Goal: Download file/media

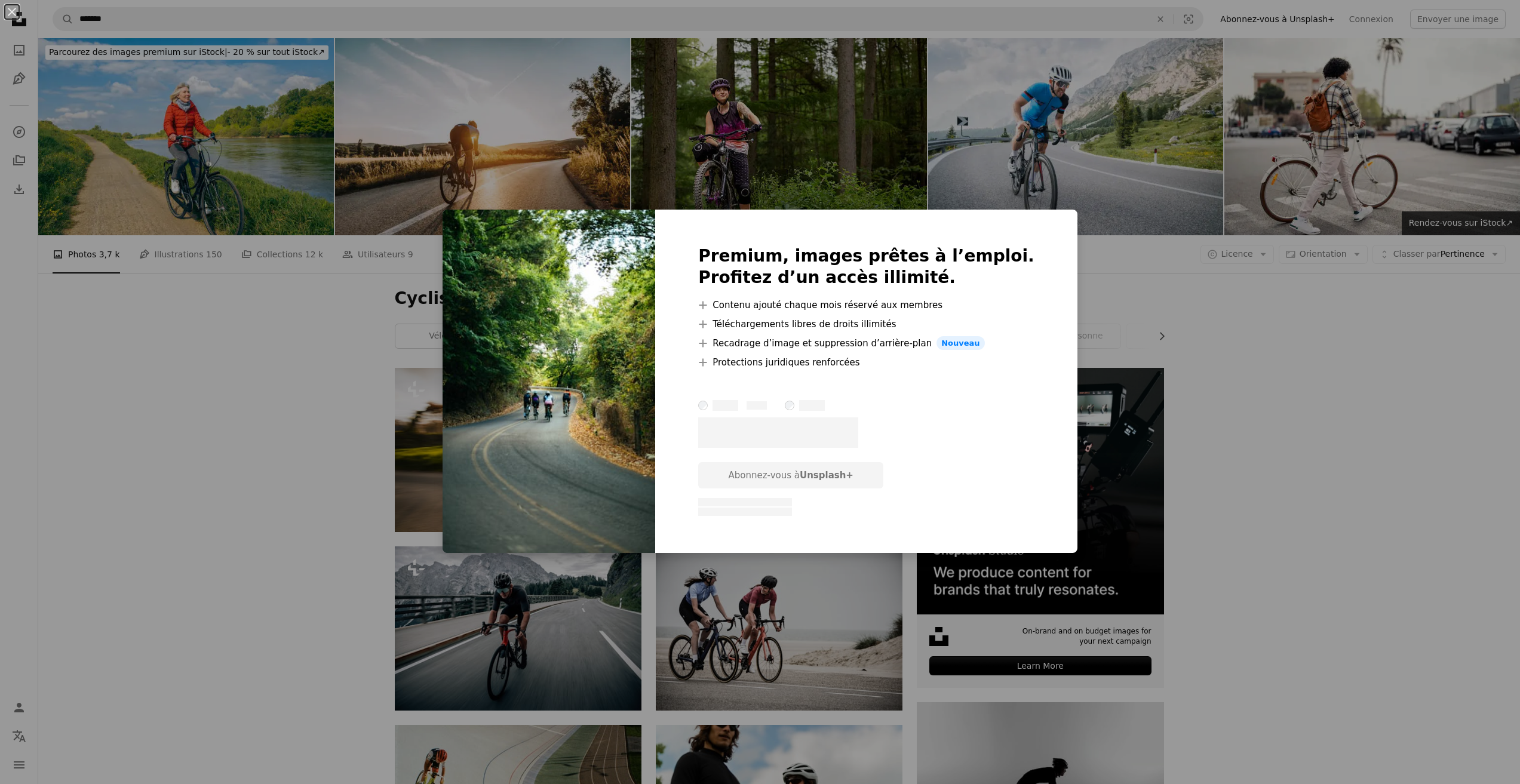
scroll to position [2648, 0]
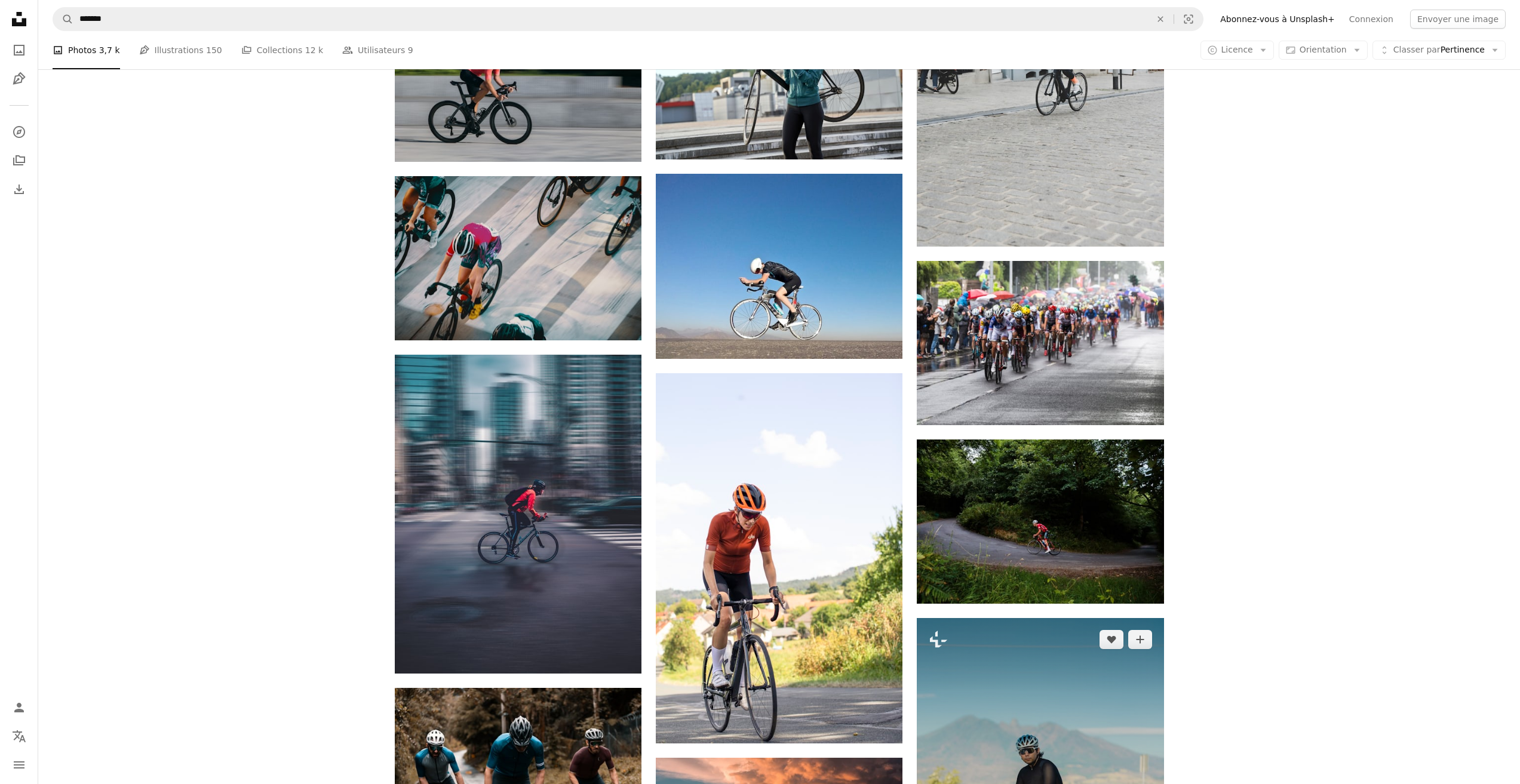
scroll to position [3424, 0]
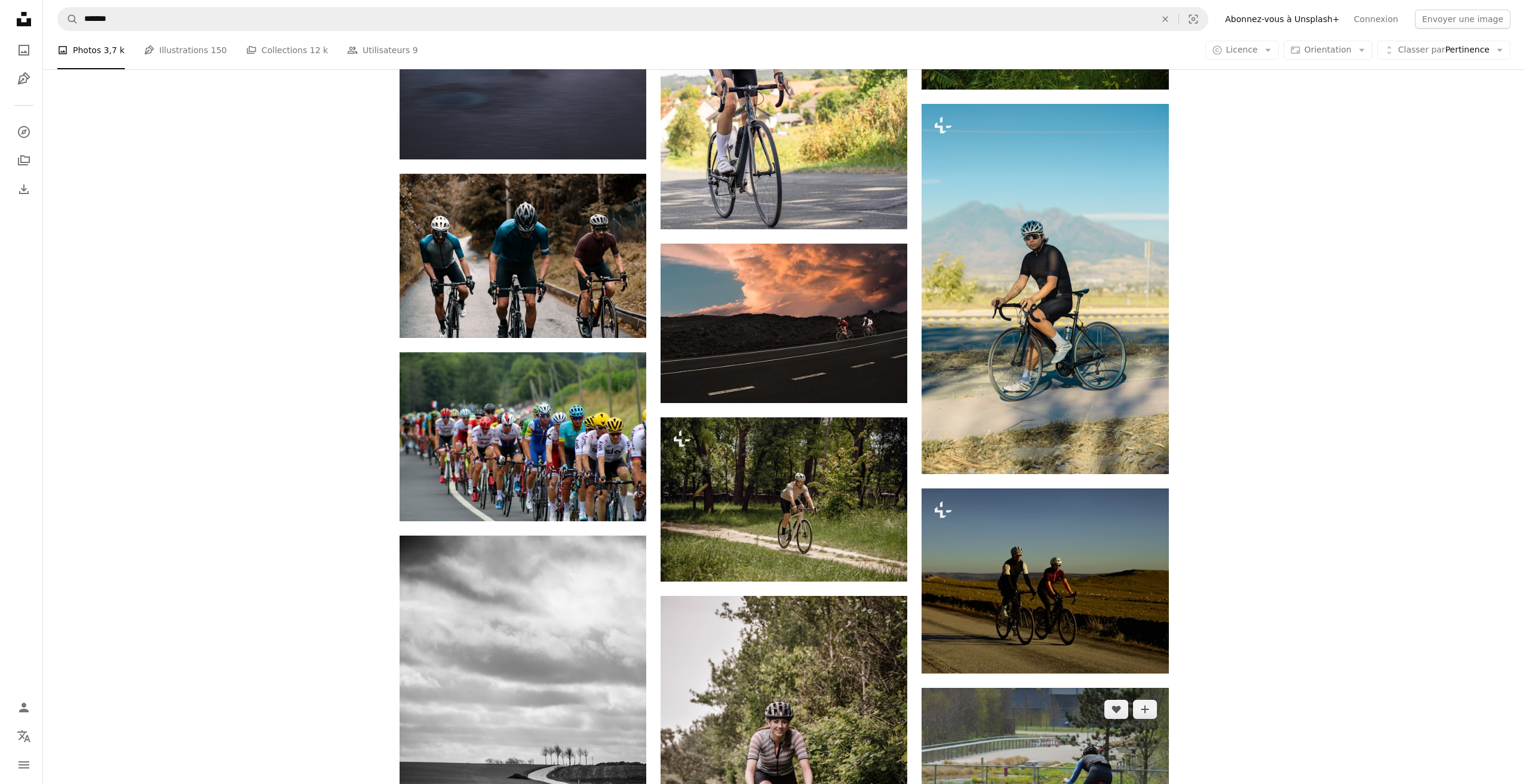
scroll to position [4260, 0]
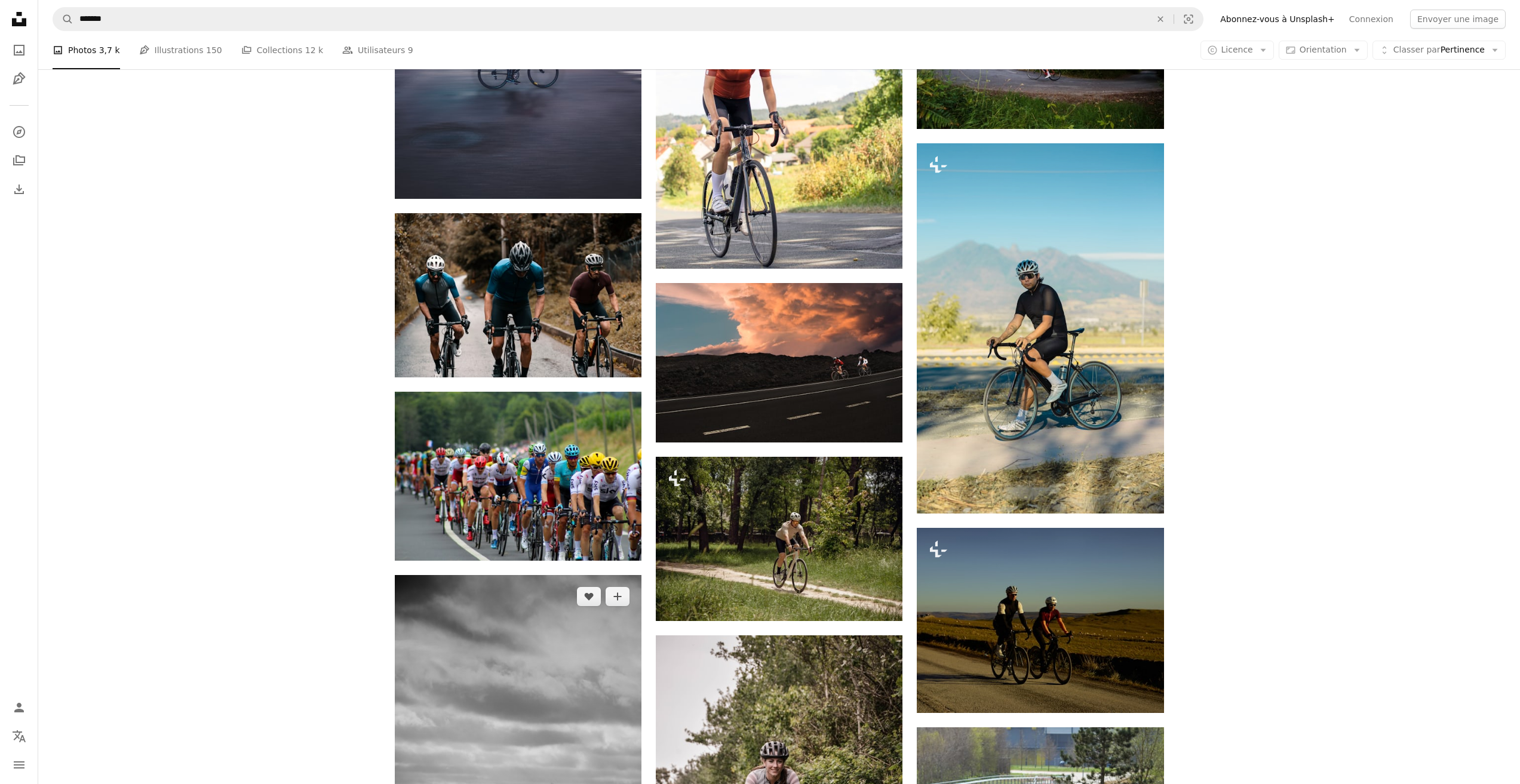
drag, startPoint x: 590, startPoint y: 337, endPoint x: 528, endPoint y: 309, distance: 68.0
click at [528, 575] on img at bounding box center [518, 760] width 247 height 370
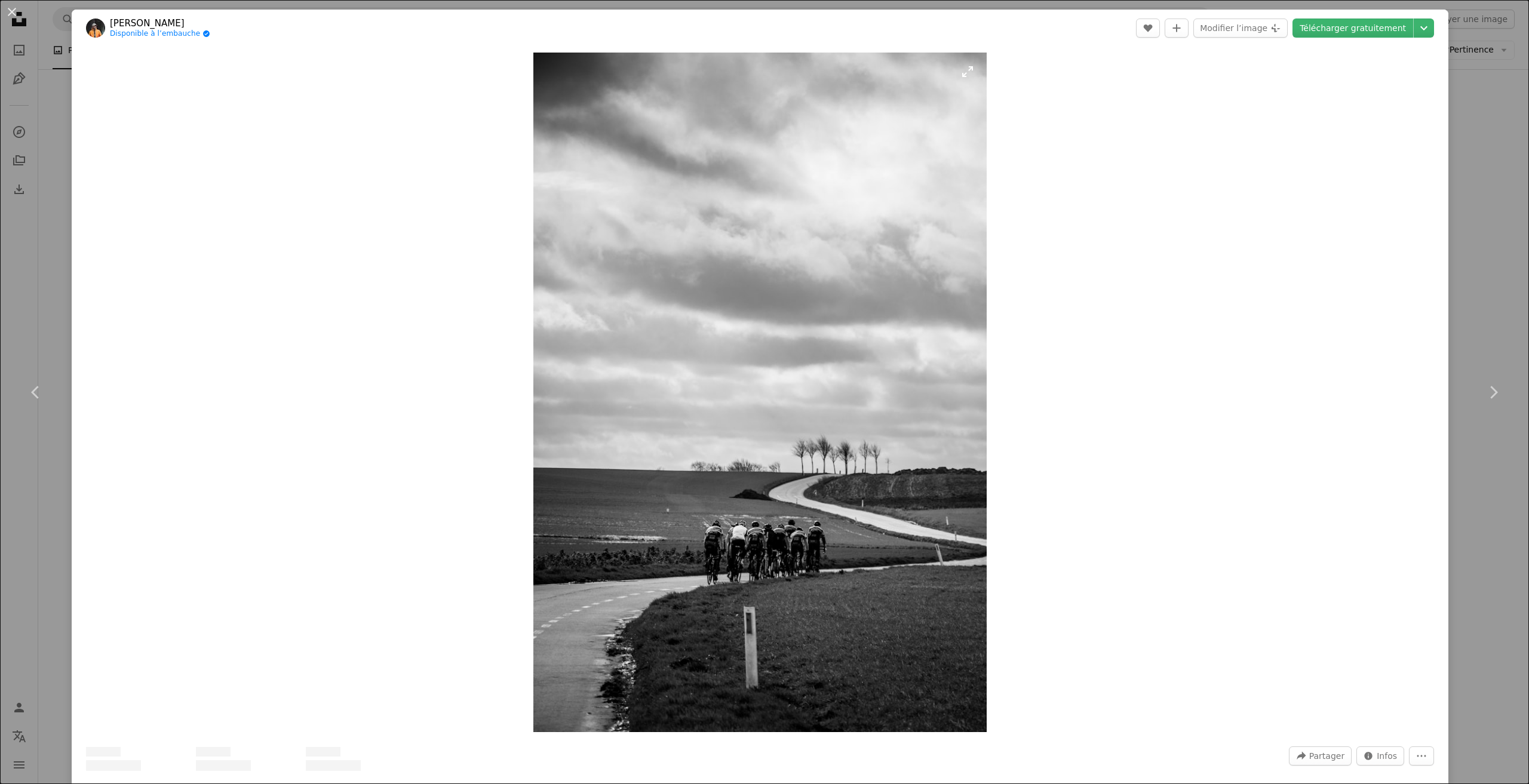
click at [533, 309] on img "Zoom sur cette image" at bounding box center [760, 392] width 453 height 680
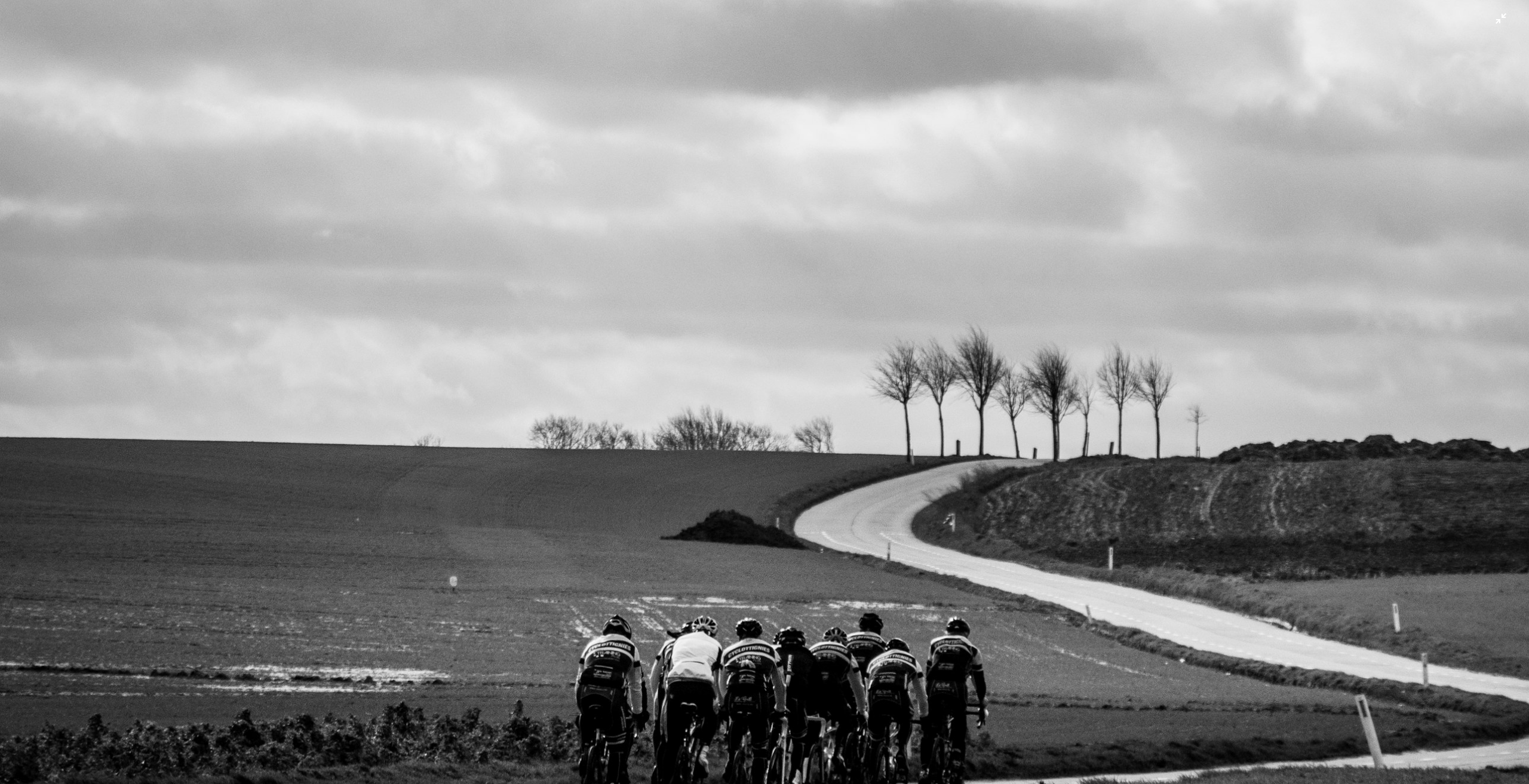
scroll to position [1482, 0]
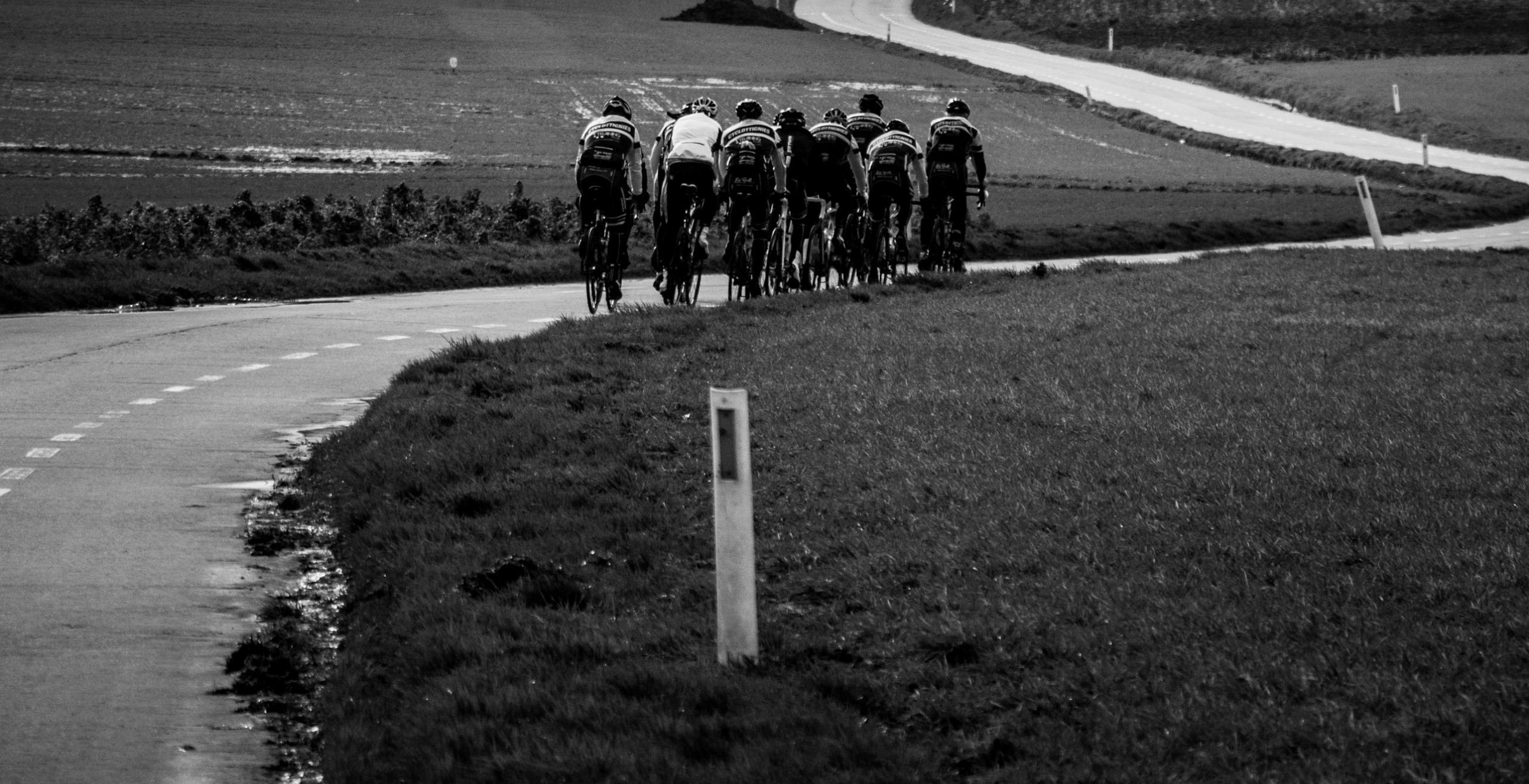
drag, startPoint x: 736, startPoint y: 303, endPoint x: 585, endPoint y: 283, distance: 152.3
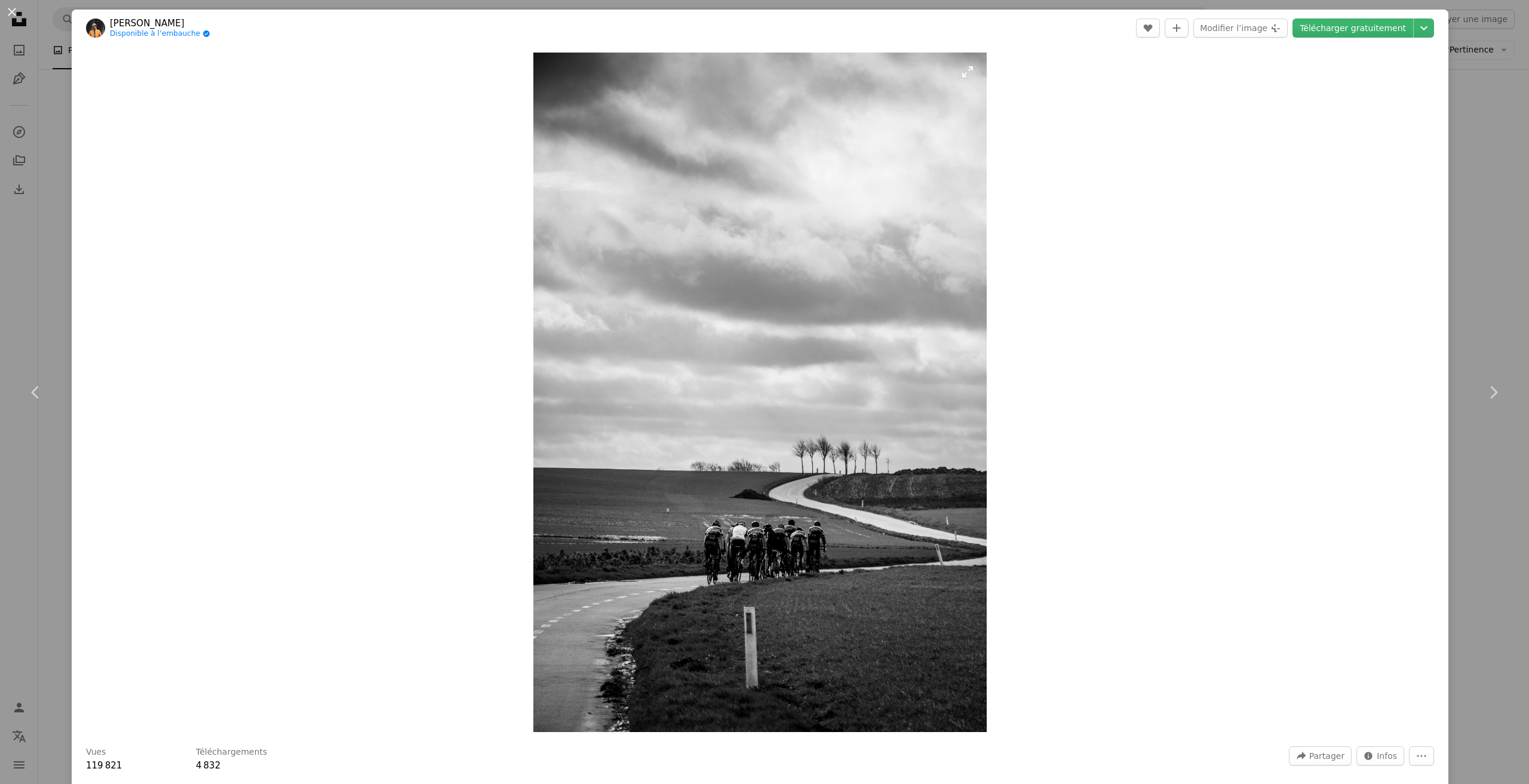
click at [687, 297] on img "Zoom sur cette image" at bounding box center [760, 392] width 453 height 680
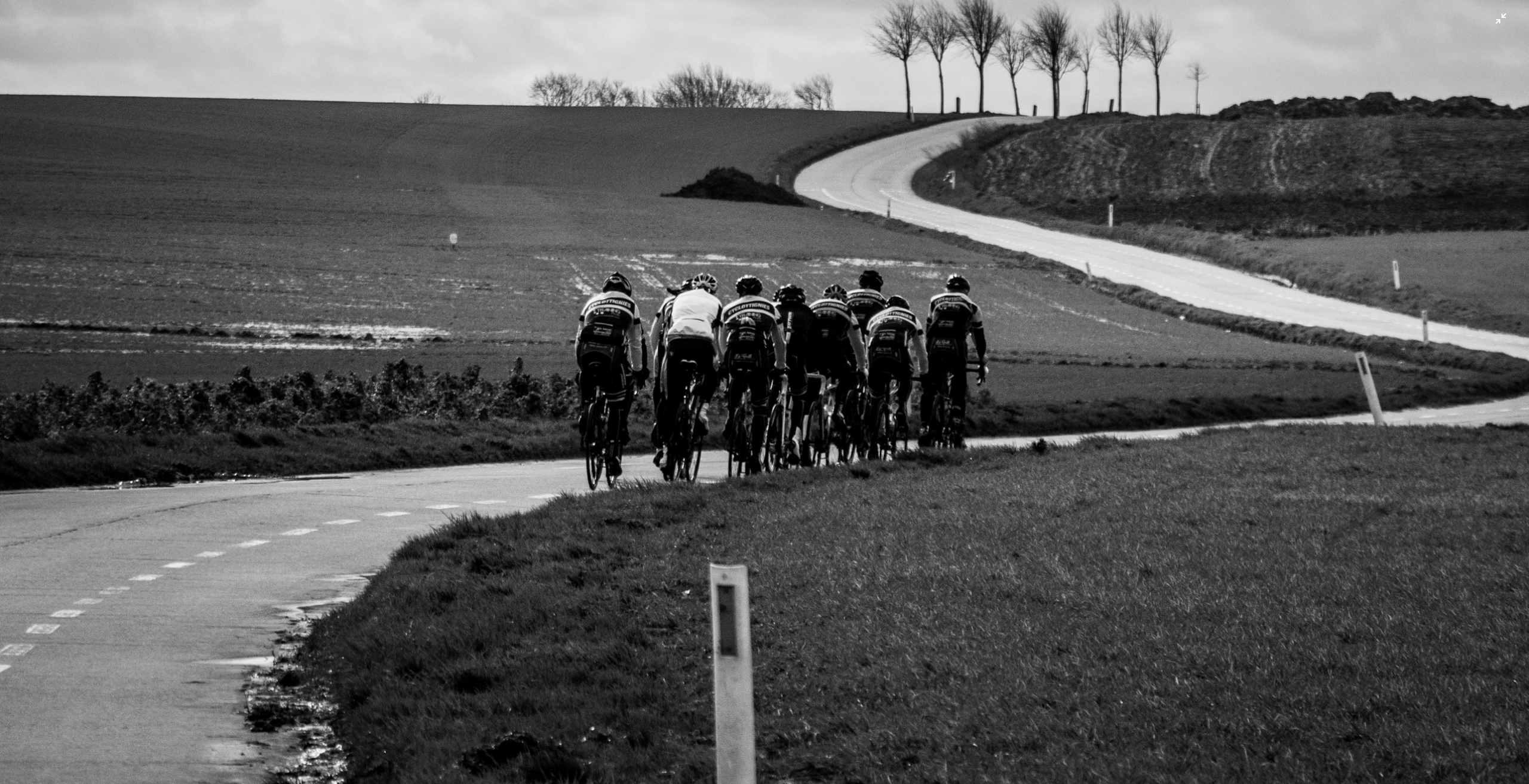
scroll to position [1124, 0]
